Goal: Information Seeking & Learning: Learn about a topic

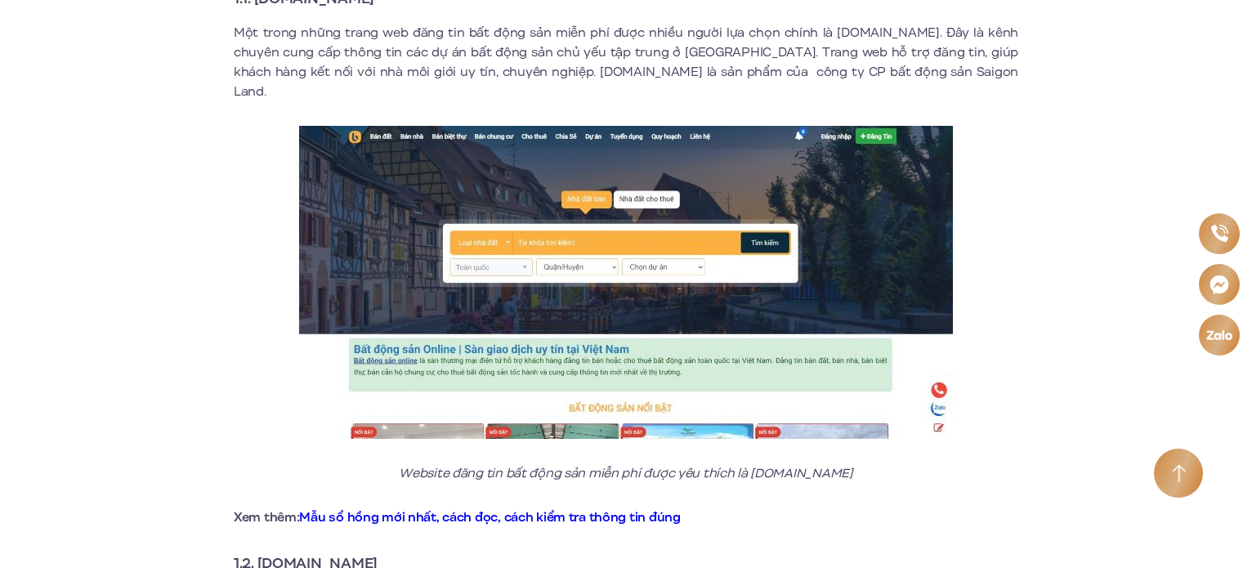
scroll to position [1062, 0]
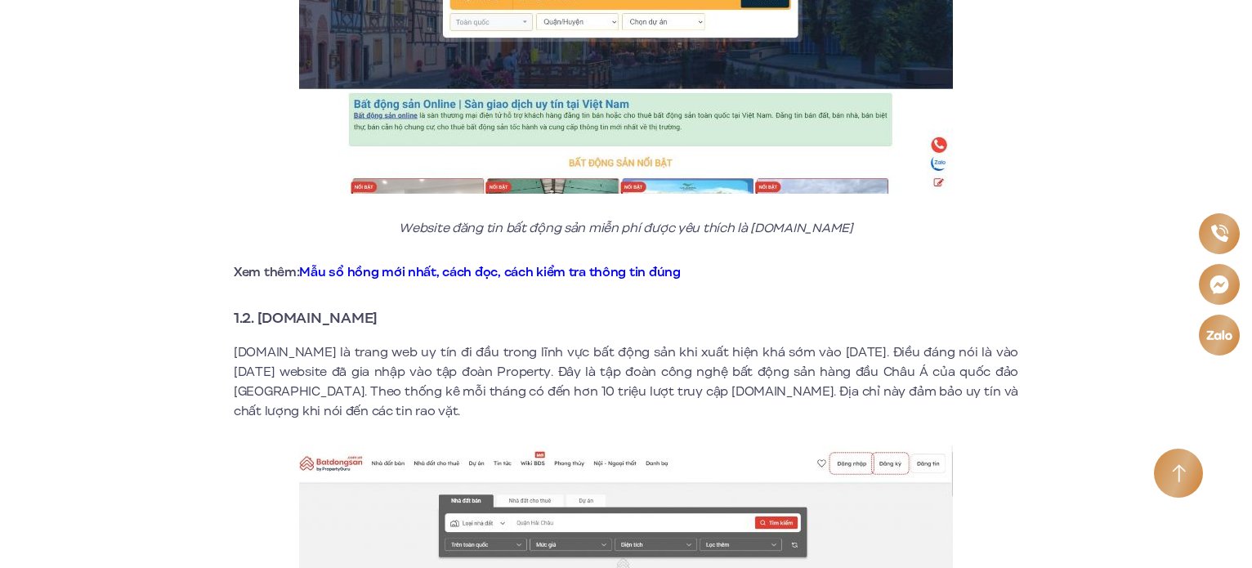
click at [353, 307] on strong "1.2. [DOMAIN_NAME]" at bounding box center [306, 317] width 144 height 21
drag, startPoint x: 351, startPoint y: 336, endPoint x: 231, endPoint y: 326, distance: 120.5
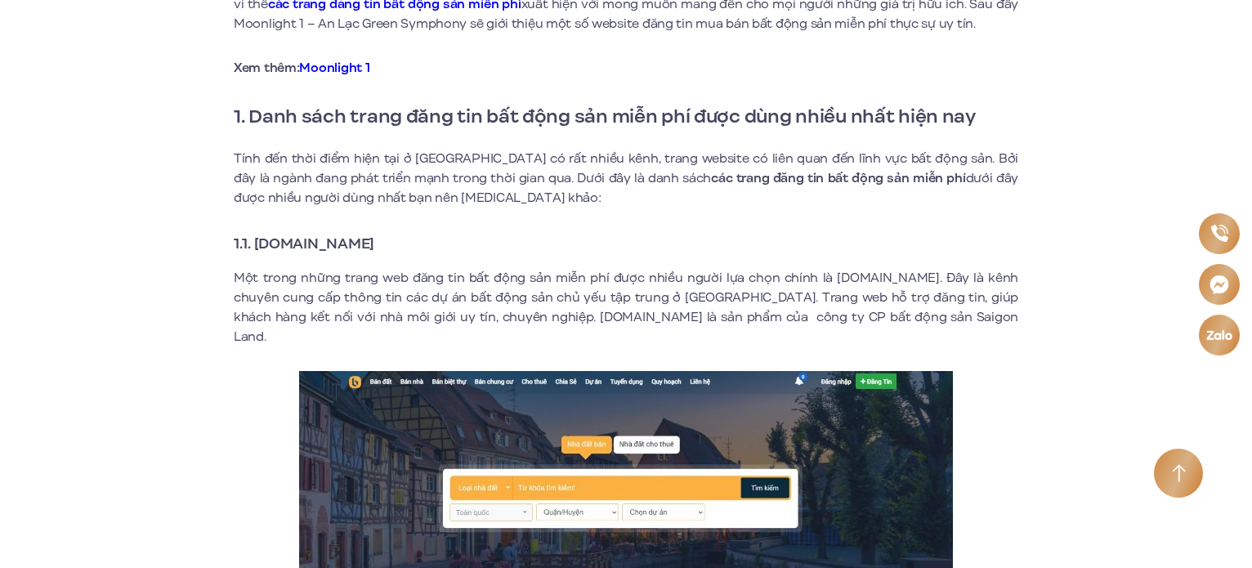
drag, startPoint x: 256, startPoint y: 241, endPoint x: 412, endPoint y: 243, distance: 156.1
click at [412, 243] on h3 "1.1. [DOMAIN_NAME]" at bounding box center [626, 243] width 785 height 23
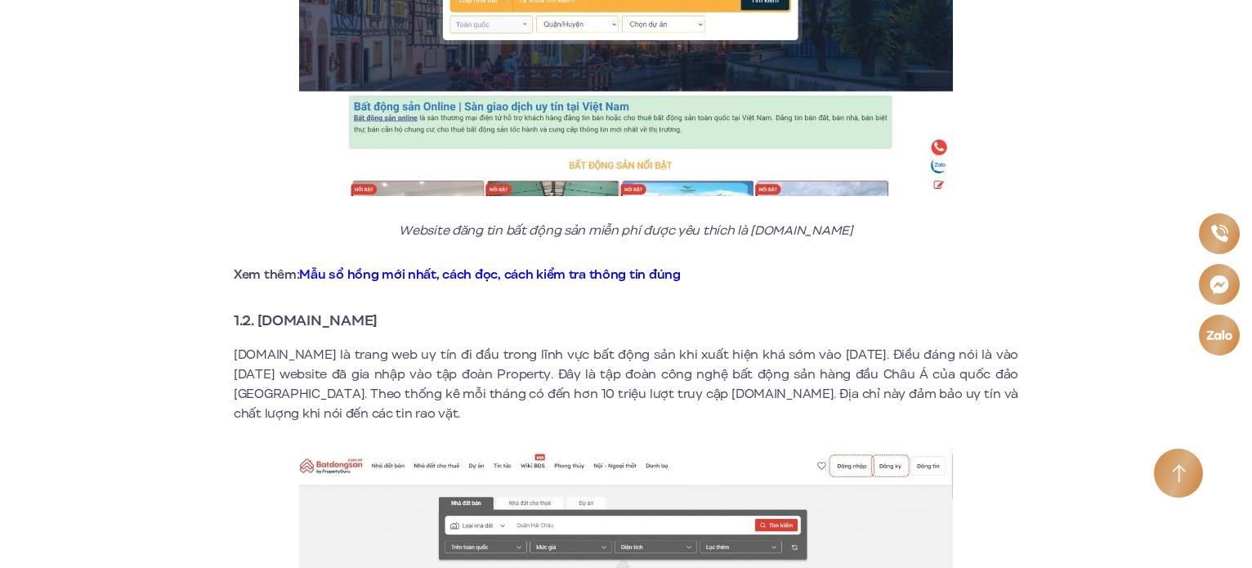
scroll to position [1144, 0]
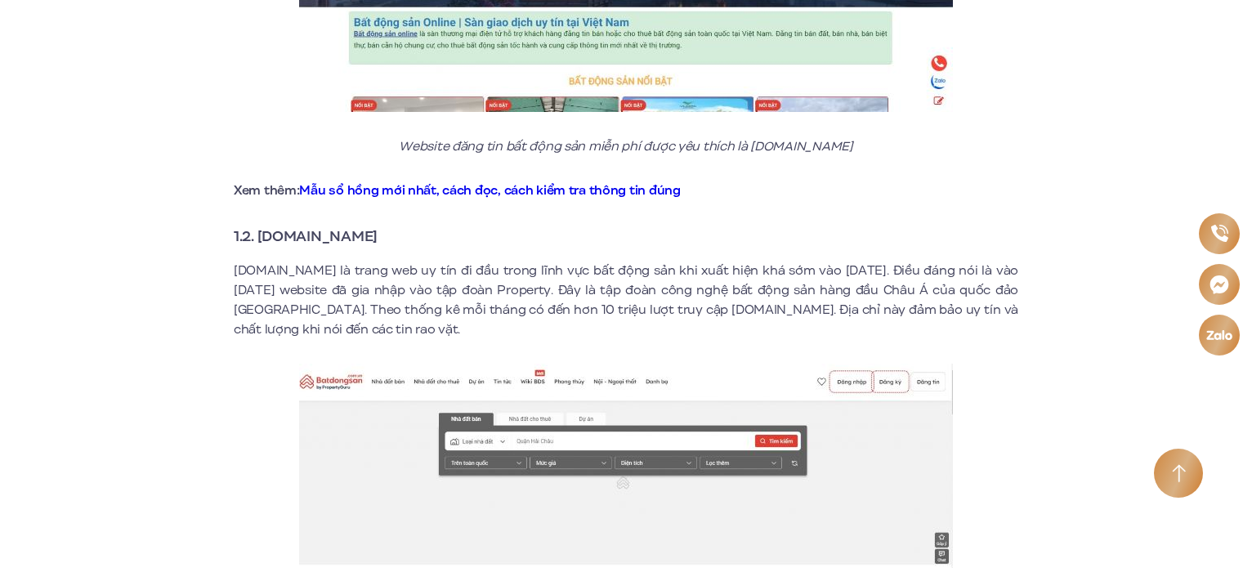
drag, startPoint x: 256, startPoint y: 217, endPoint x: 406, endPoint y: 215, distance: 150.4
click at [406, 225] on h3 "1.2. [DOMAIN_NAME]" at bounding box center [626, 236] width 785 height 23
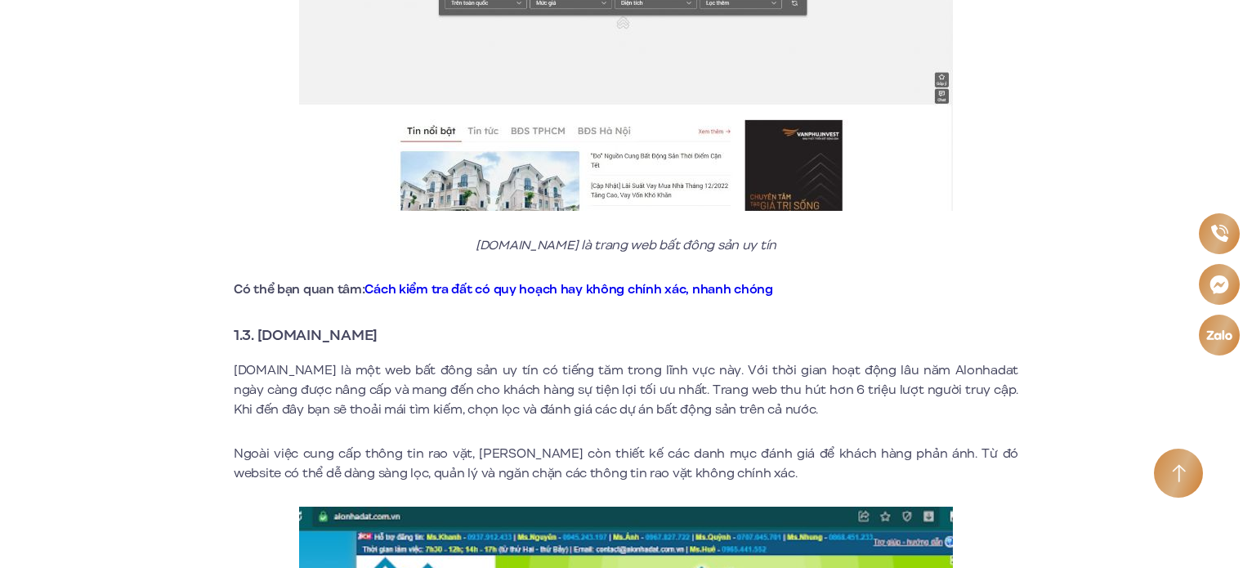
scroll to position [1798, 0]
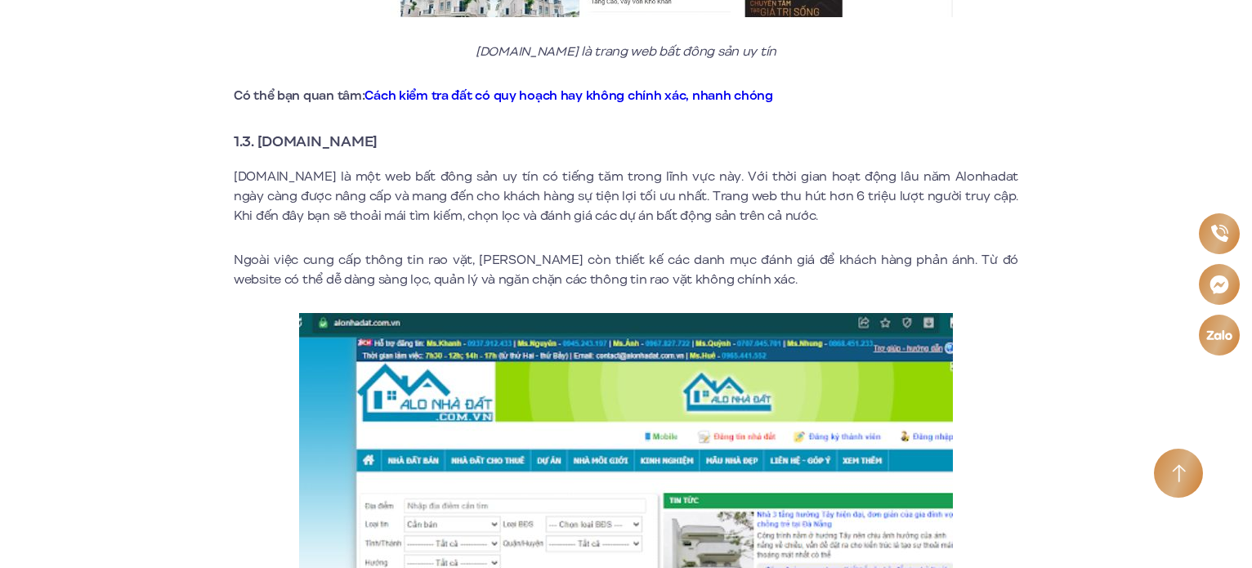
drag, startPoint x: 260, startPoint y: 123, endPoint x: 395, endPoint y: 123, distance: 134.9
click at [395, 130] on h3 "1.3. [DOMAIN_NAME]" at bounding box center [626, 141] width 785 height 23
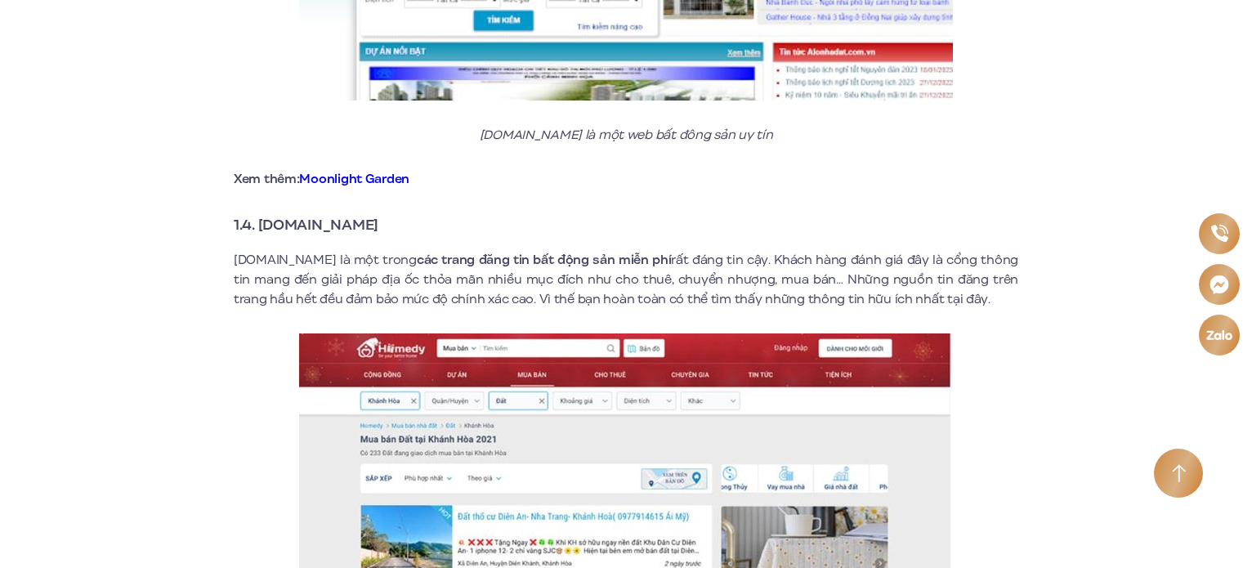
scroll to position [2452, 0]
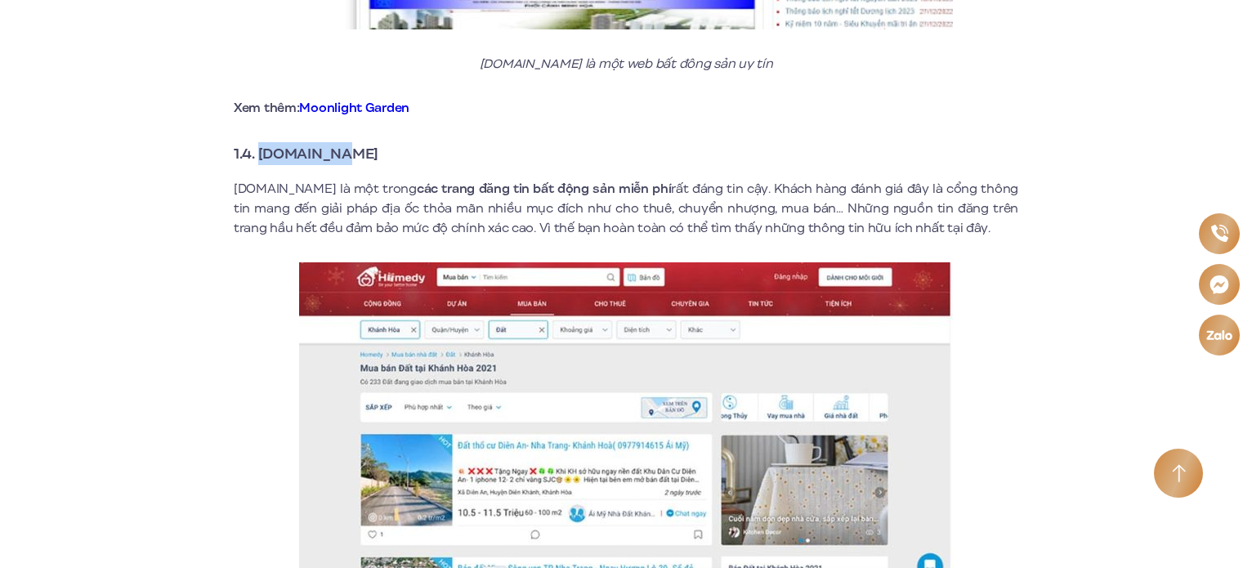
drag, startPoint x: 260, startPoint y: 133, endPoint x: 386, endPoint y: 128, distance: 126.0
click at [386, 142] on h3 "1.4. [DOMAIN_NAME]" at bounding box center [626, 153] width 785 height 23
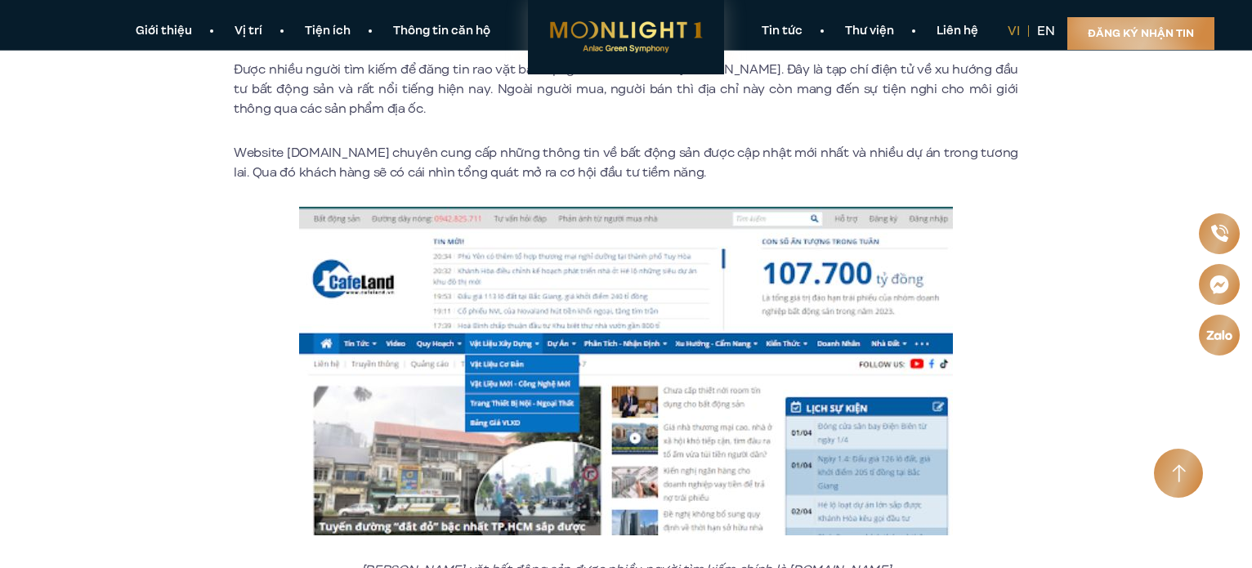
scroll to position [4495, 0]
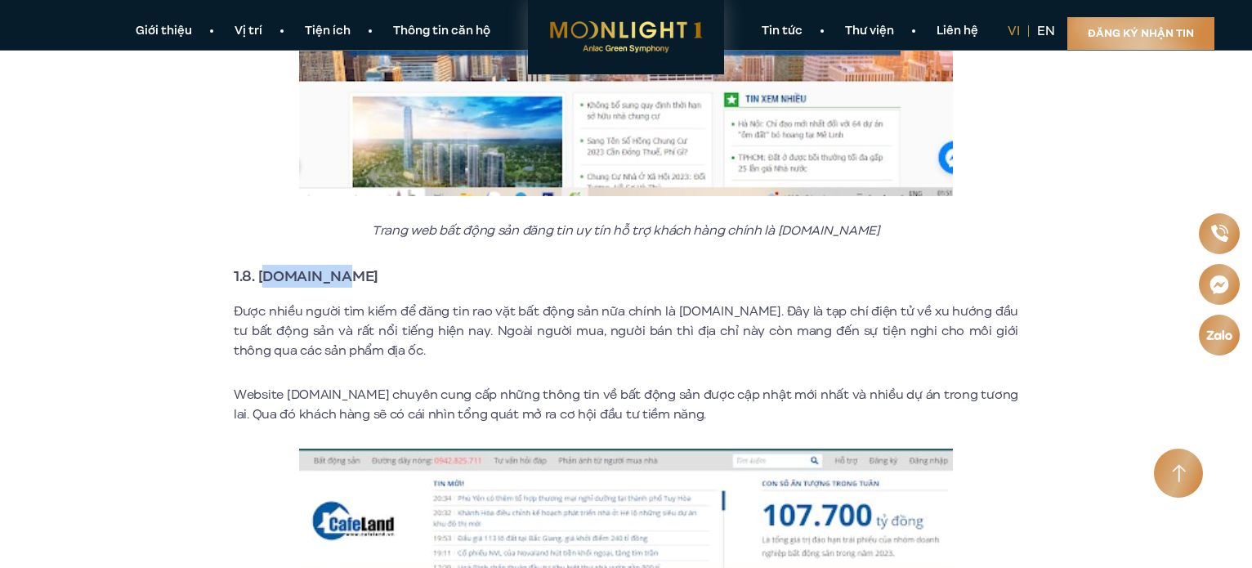
drag, startPoint x: 264, startPoint y: 257, endPoint x: 336, endPoint y: 254, distance: 72.0
click at [336, 266] on strong "1.8. [DOMAIN_NAME]" at bounding box center [306, 276] width 145 height 21
drag, startPoint x: 258, startPoint y: 257, endPoint x: 338, endPoint y: 254, distance: 80.1
click at [338, 266] on strong "1.8. [DOMAIN_NAME]" at bounding box center [306, 276] width 145 height 21
